Goal: Information Seeking & Learning: Learn about a topic

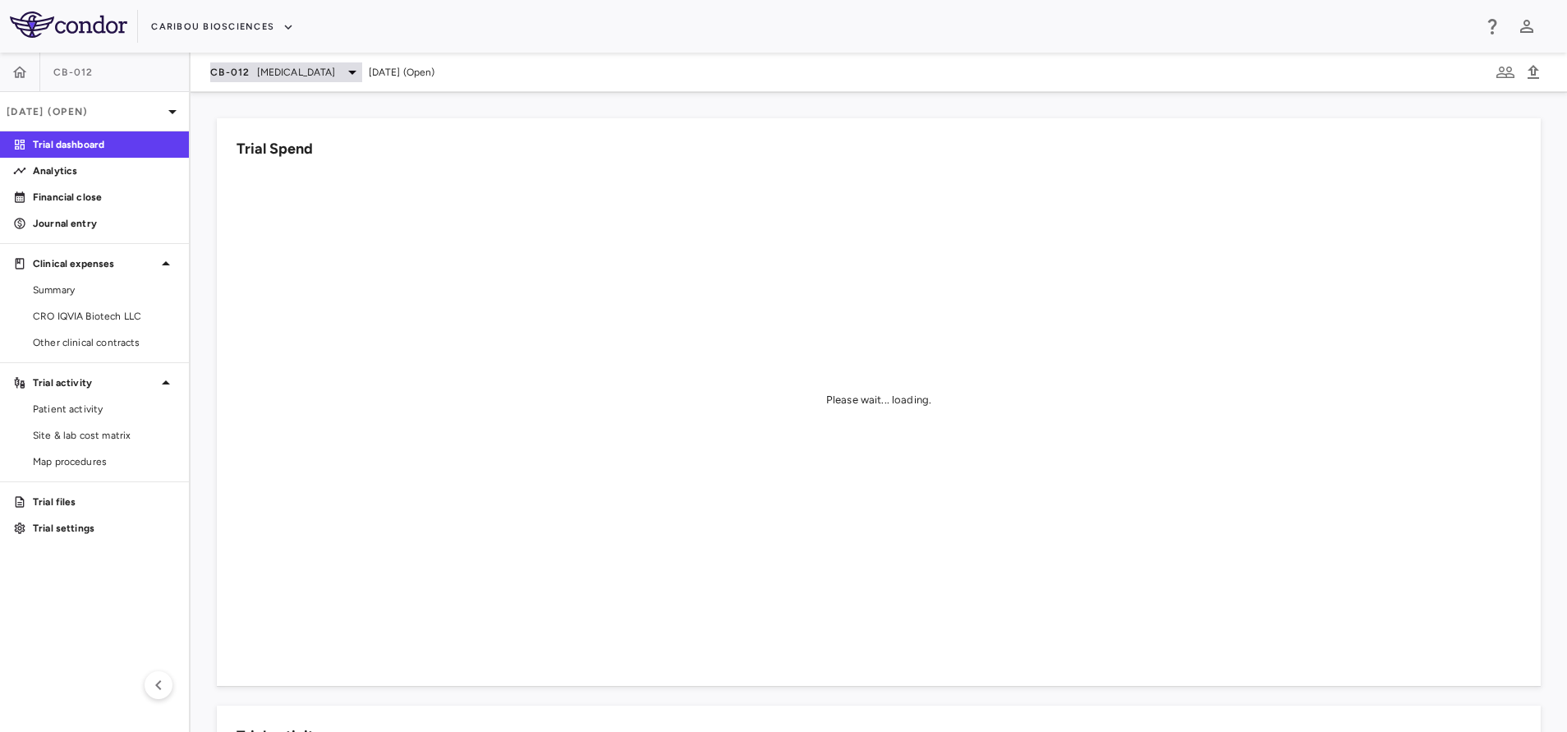
click at [302, 65] on span "[MEDICAL_DATA]" at bounding box center [296, 72] width 79 height 15
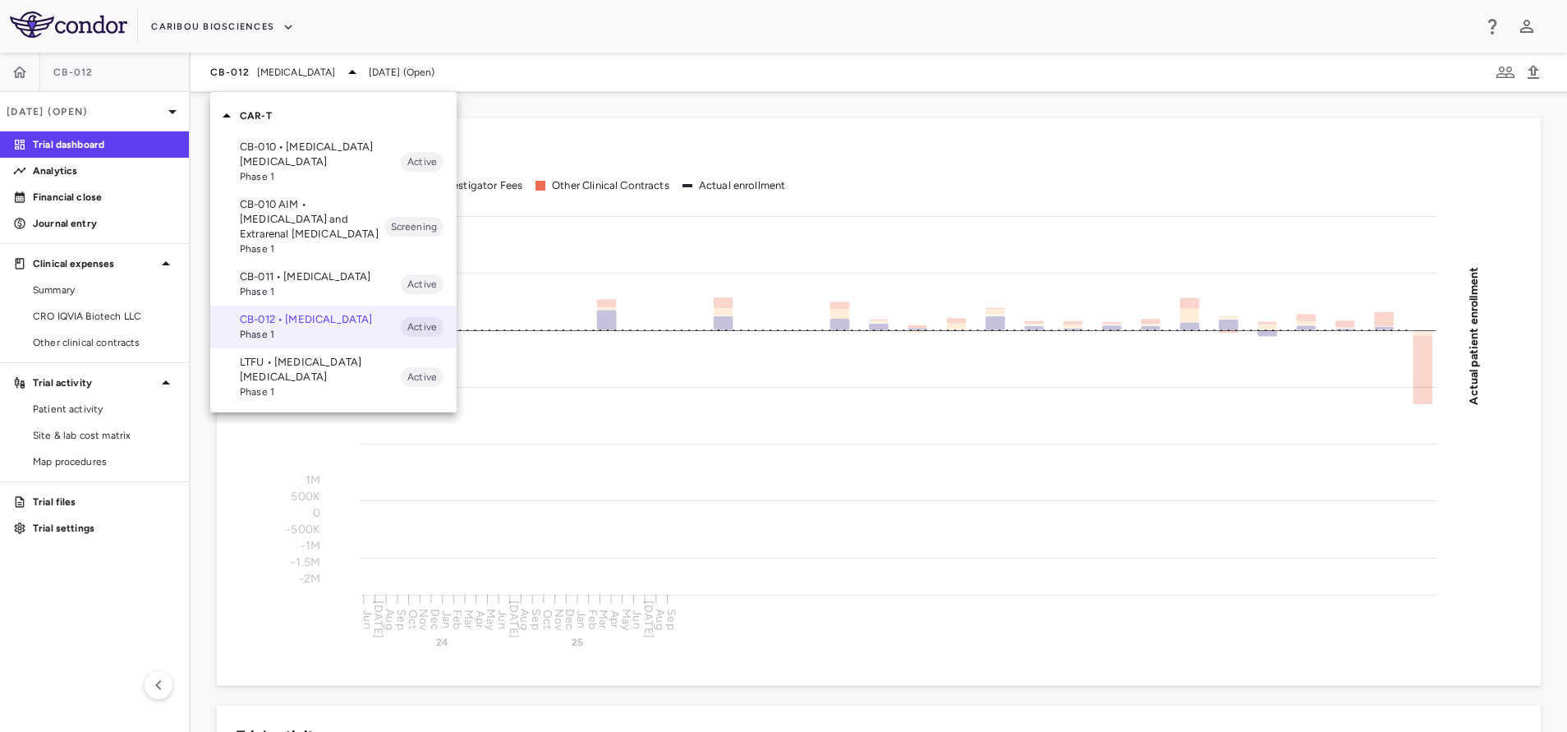
click at [285, 169] on span "Phase 1" at bounding box center [320, 176] width 161 height 15
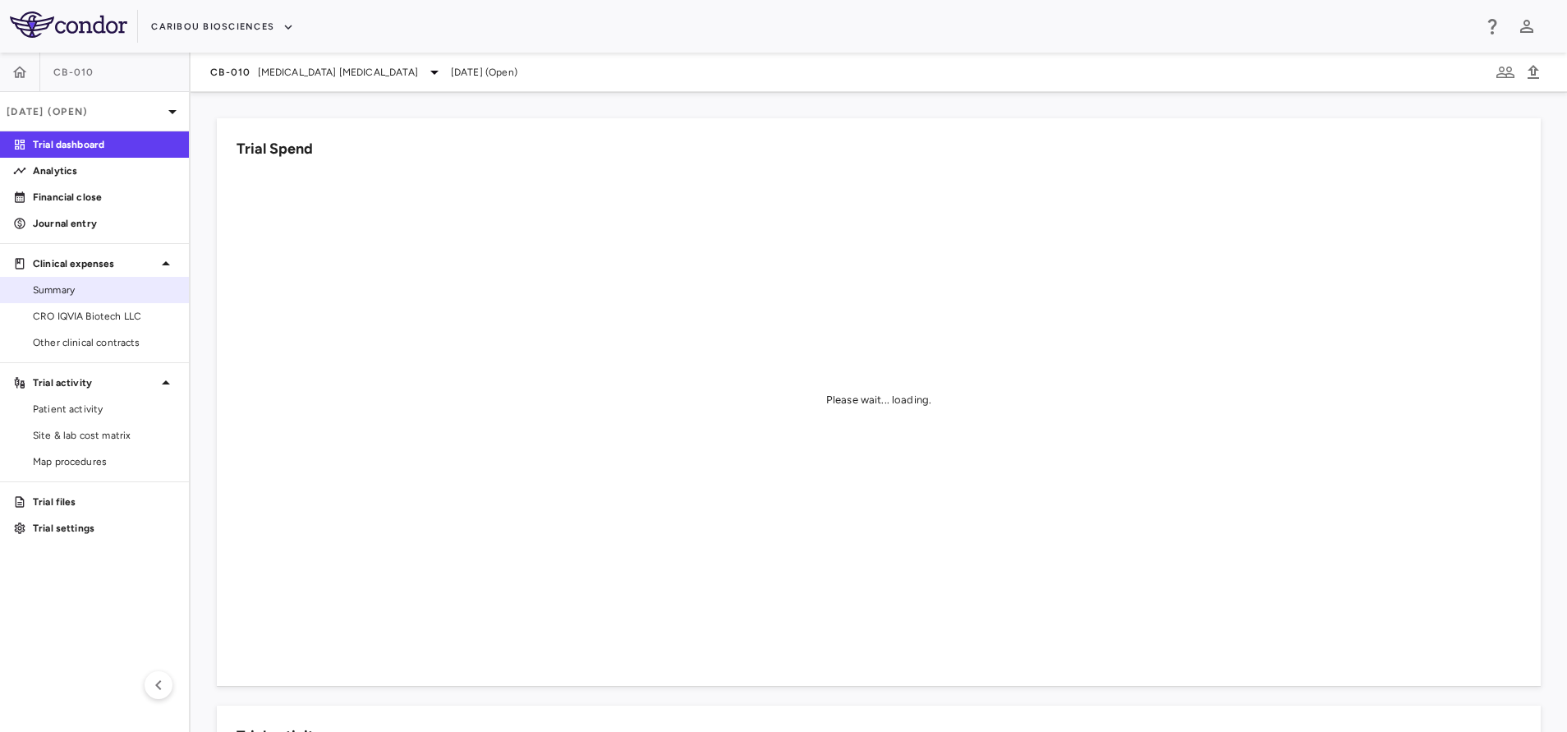
click at [70, 301] on link "Summary" at bounding box center [94, 290] width 189 height 25
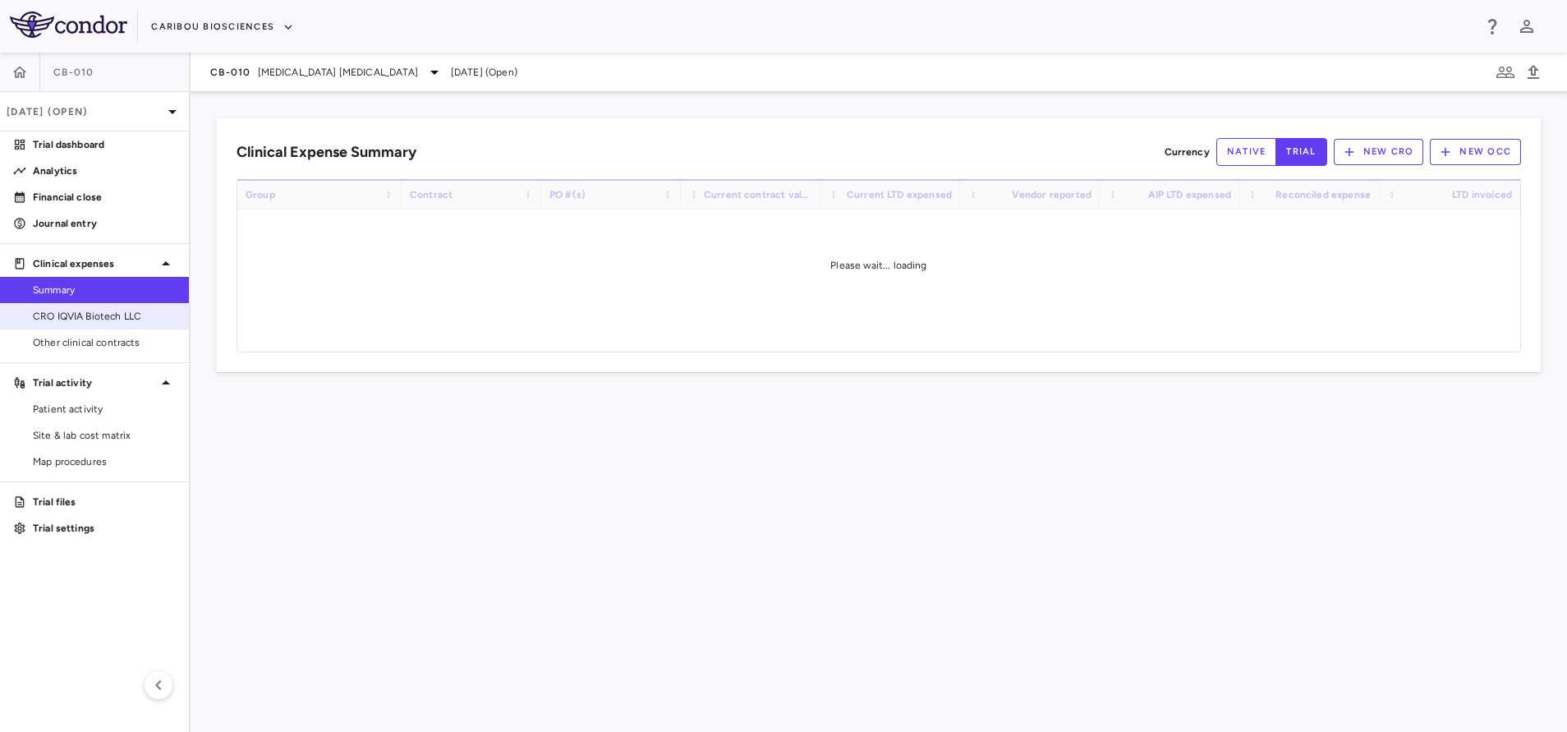
click at [80, 318] on span "CRO IQVIA Biotech LLC" at bounding box center [104, 316] width 143 height 15
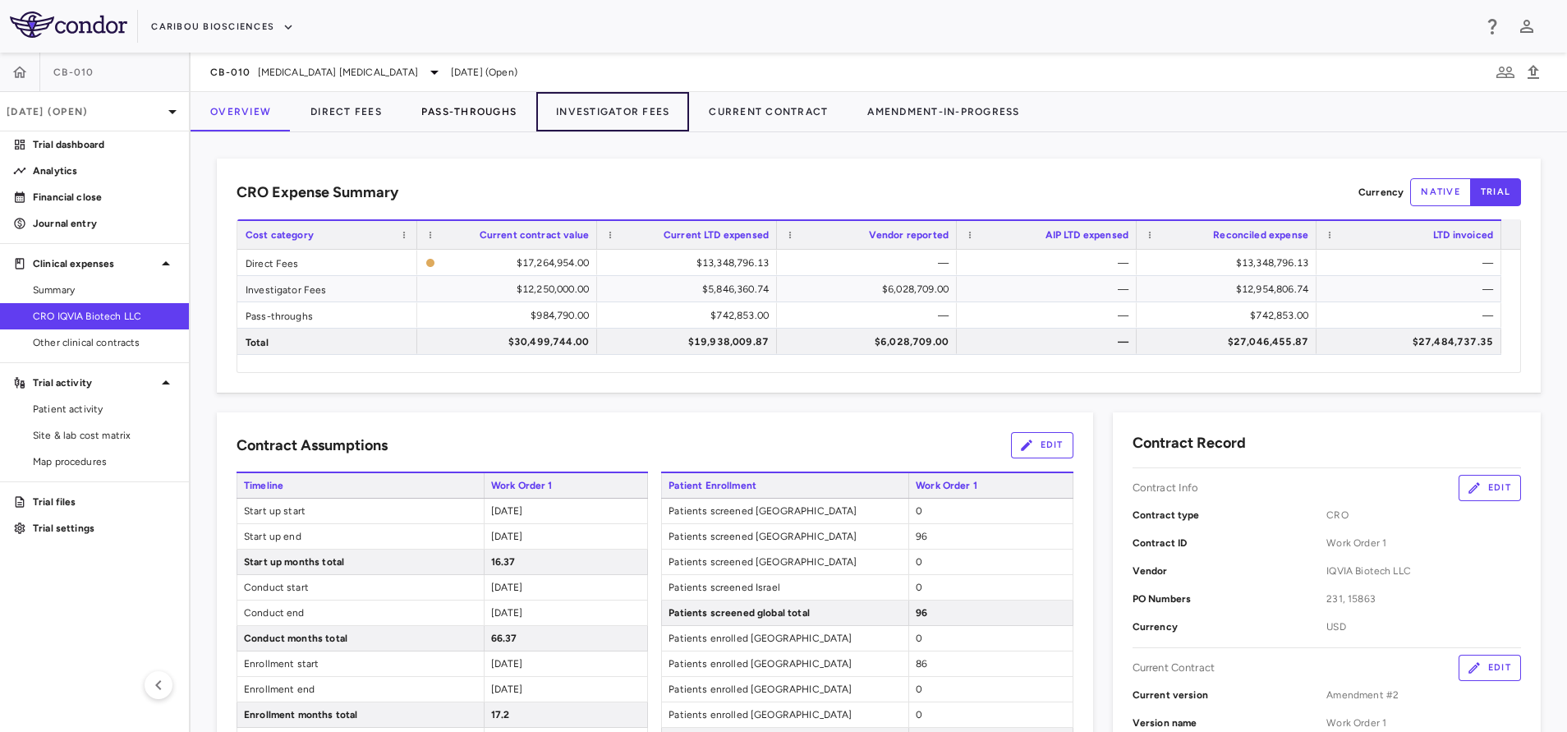
drag, startPoint x: 580, startPoint y: 118, endPoint x: 489, endPoint y: 126, distance: 90.7
click at [580, 118] on button "Investigator Fees" at bounding box center [612, 111] width 153 height 39
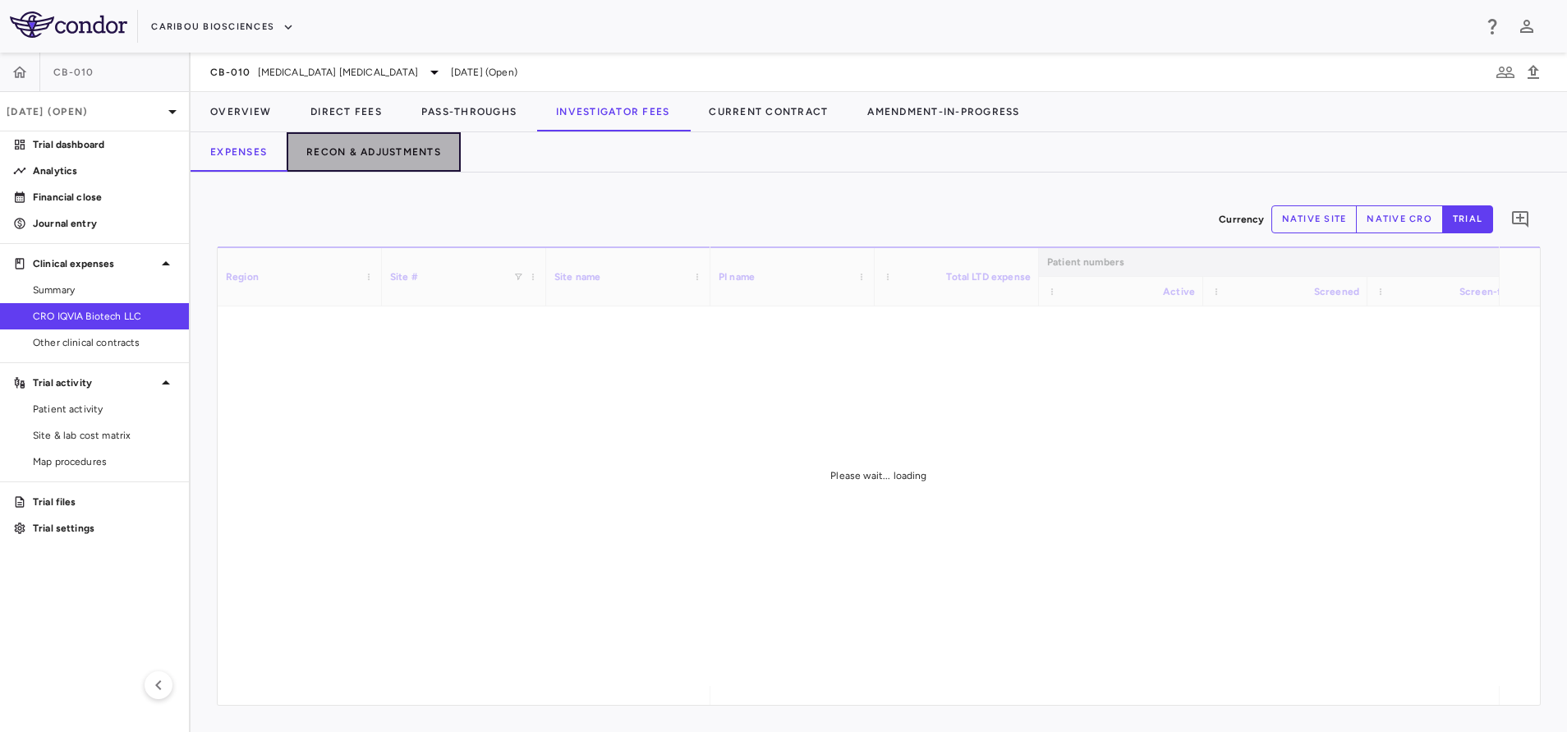
click at [392, 151] on button "Recon & Adjustments" at bounding box center [374, 151] width 174 height 39
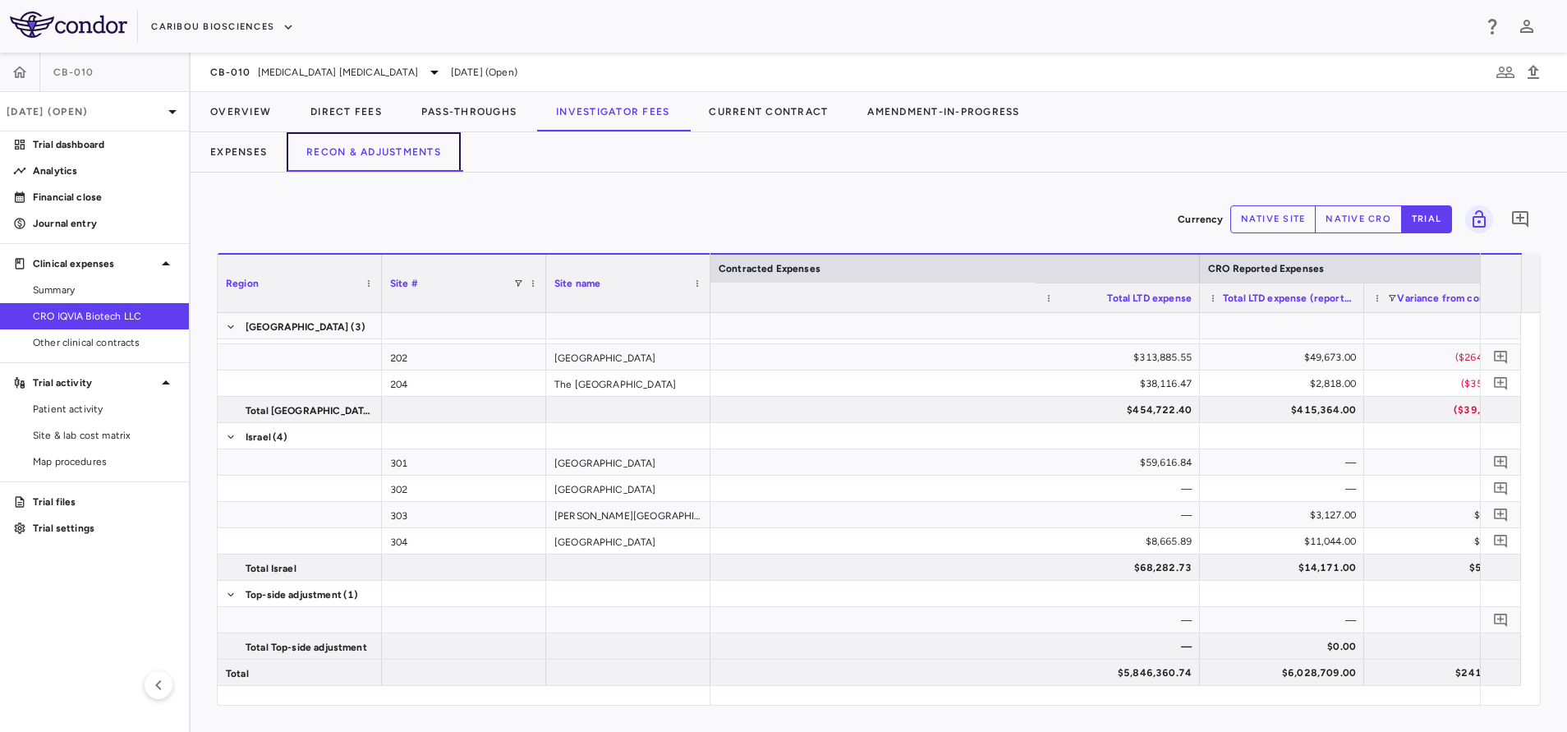
scroll to position [0, 1037]
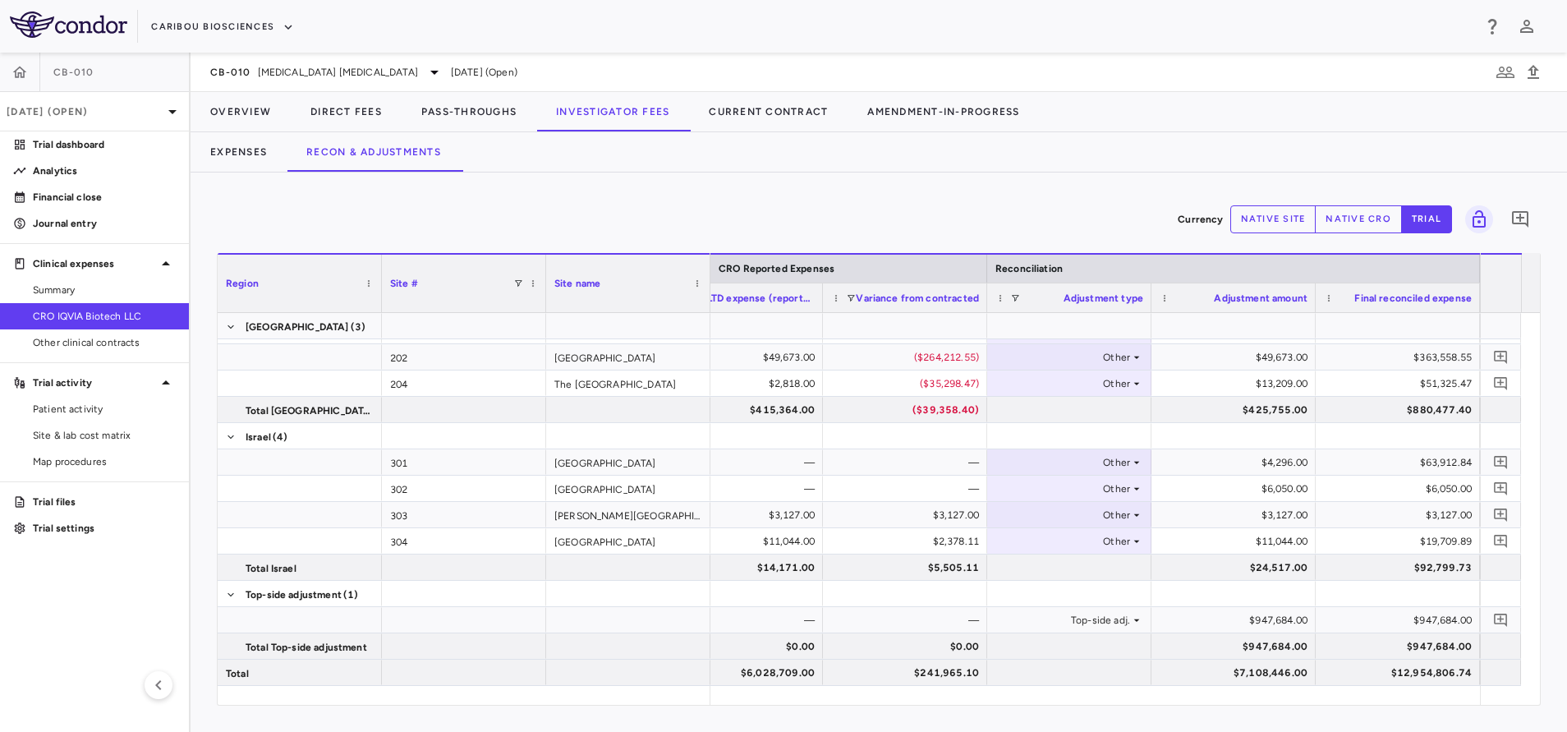
drag, startPoint x: 1365, startPoint y: 212, endPoint x: 1343, endPoint y: 482, distance: 271.0
click at [1365, 211] on button "native cro" at bounding box center [1358, 219] width 87 height 28
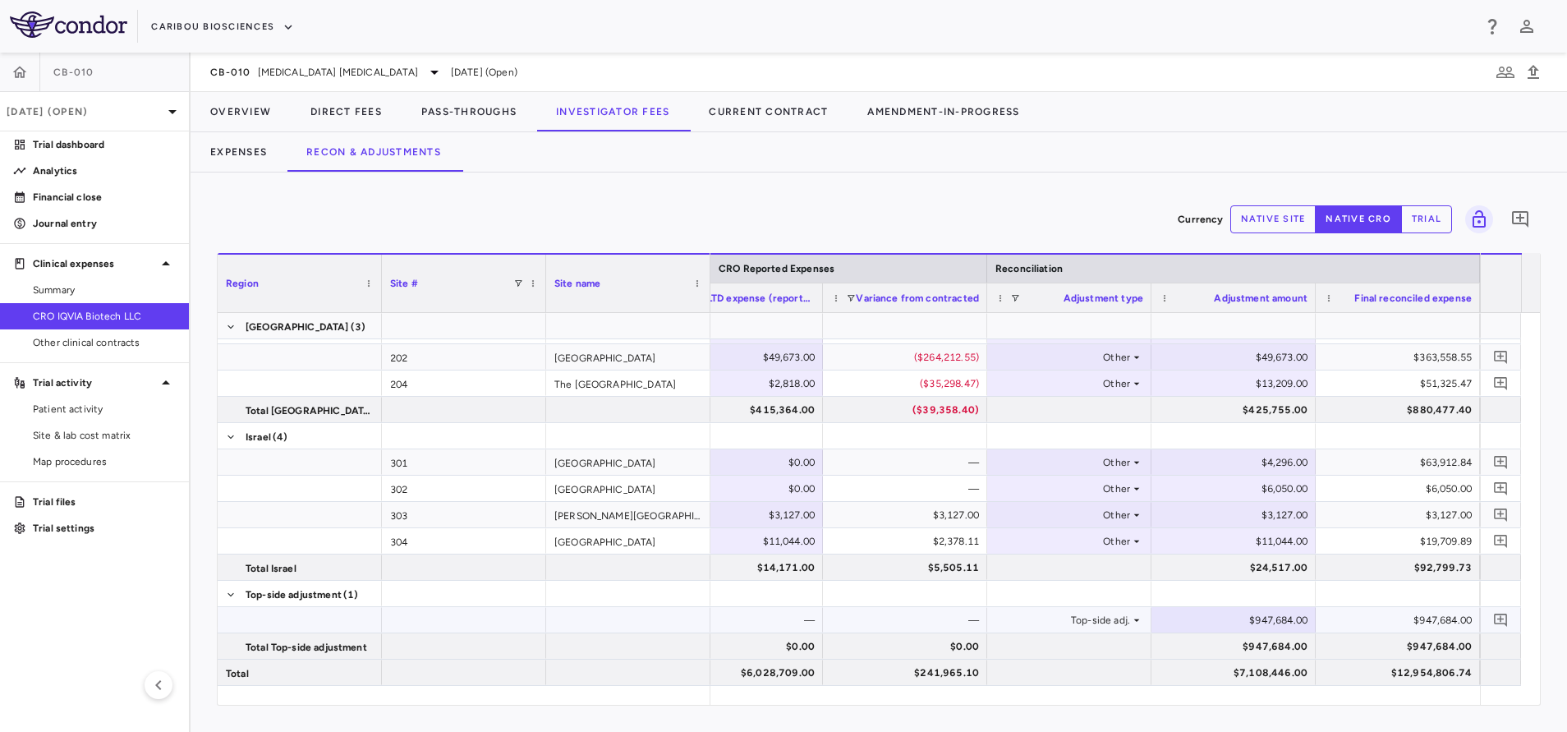
click at [1357, 608] on div "$947,684.00" at bounding box center [1400, 620] width 141 height 26
click at [1372, 616] on div "$947,684.00" at bounding box center [1400, 620] width 141 height 26
